Goal: Information Seeking & Learning: Learn about a topic

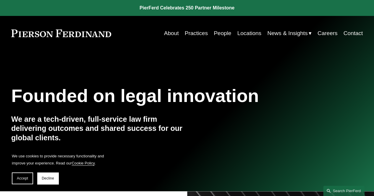
click at [221, 32] on link "People" at bounding box center [222, 33] width 17 height 11
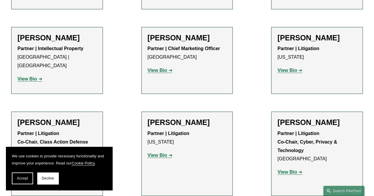
scroll to position [5208, 0]
